Goal: Complete application form

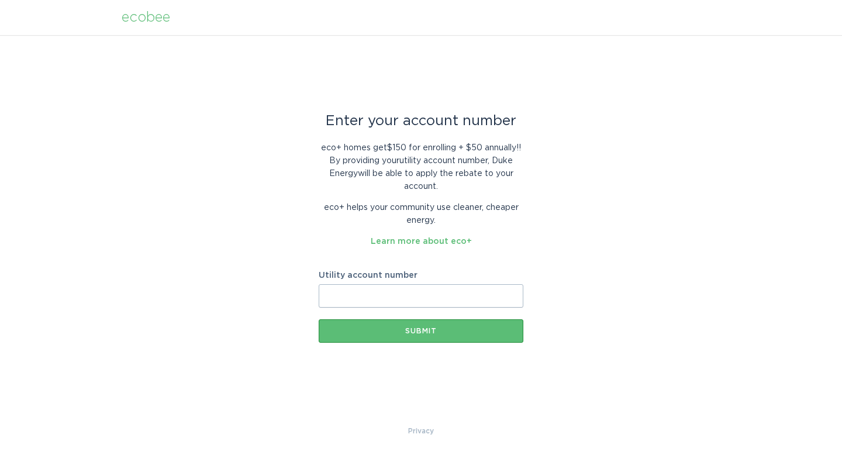
click at [492, 304] on input "Utility account number" at bounding box center [421, 295] width 205 height 23
type input "910189547746"
click at [423, 329] on div "Submit" at bounding box center [421, 330] width 193 height 7
